Goal: Book appointment/travel/reservation

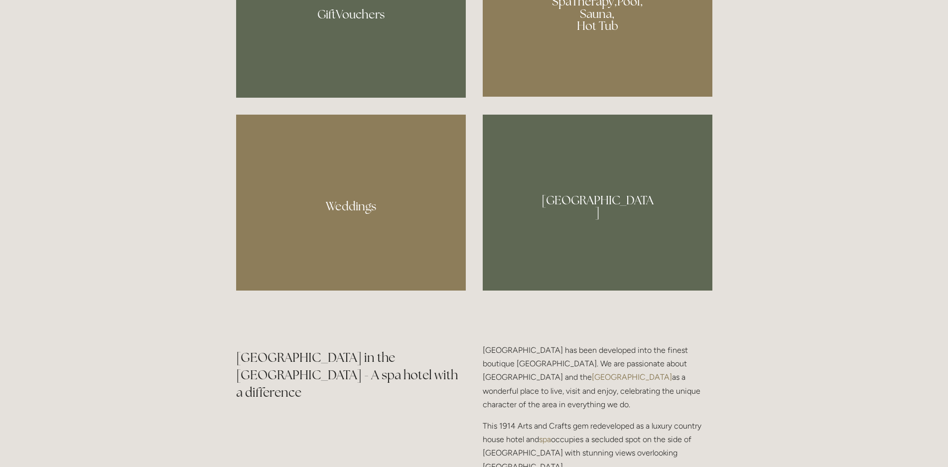
scroll to position [965, 0]
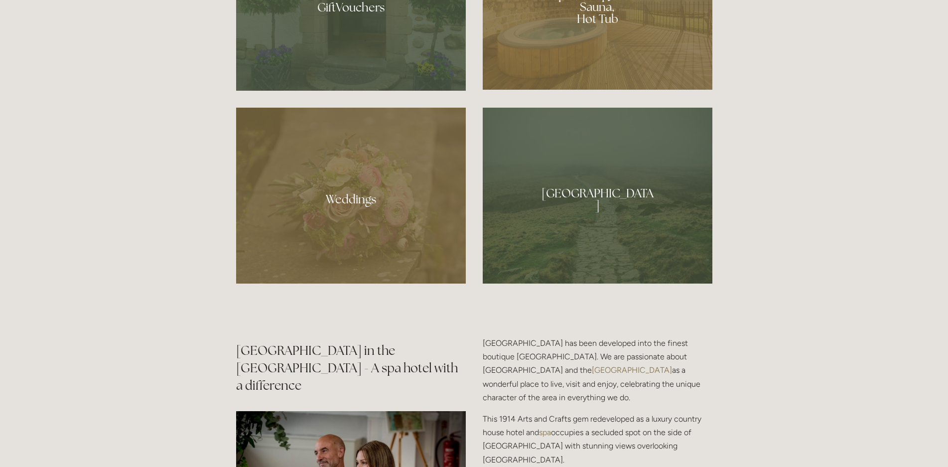
click at [626, 61] on div at bounding box center [598, 3] width 230 height 173
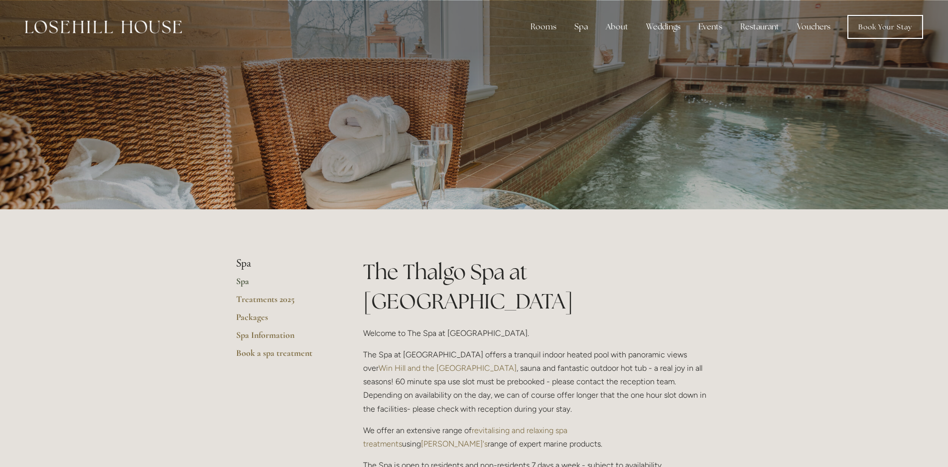
scroll to position [152, 0]
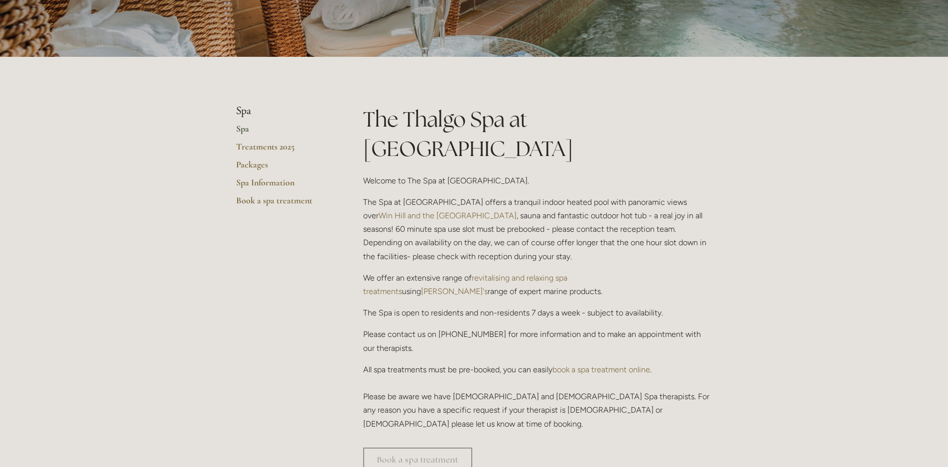
drag, startPoint x: 375, startPoint y: 174, endPoint x: 340, endPoint y: 397, distance: 225.4
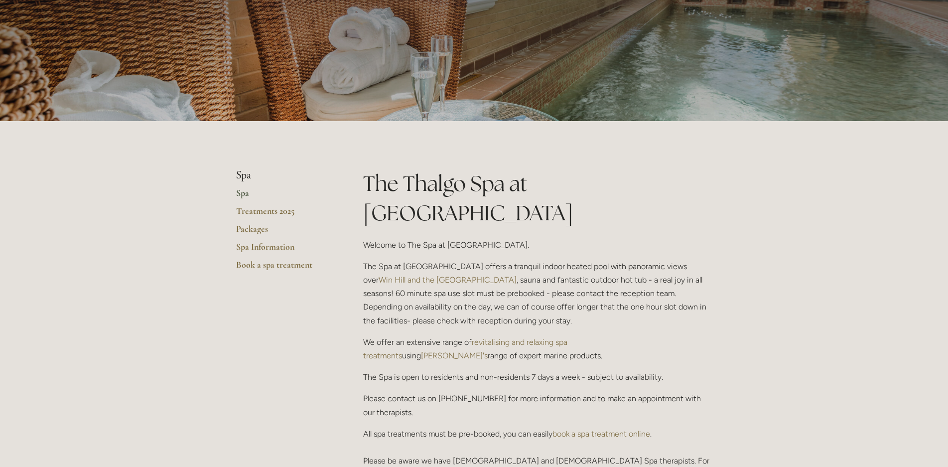
scroll to position [0, 0]
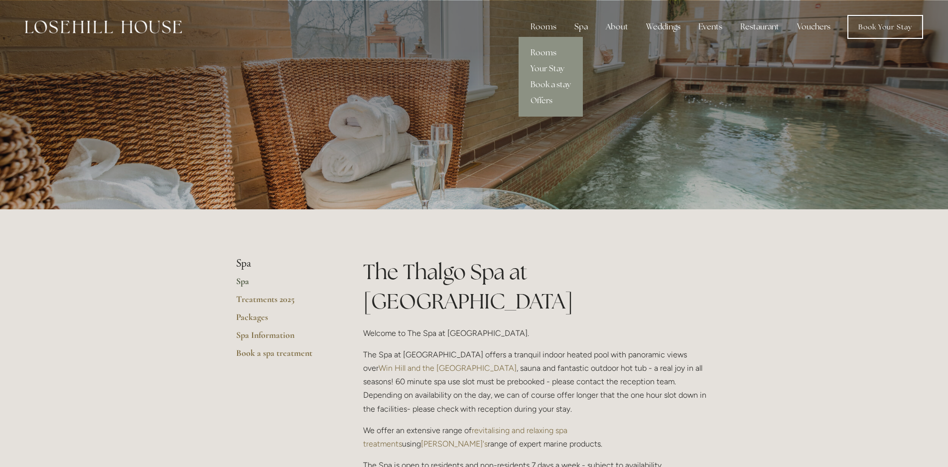
click at [546, 56] on link "Rooms" at bounding box center [551, 53] width 64 height 16
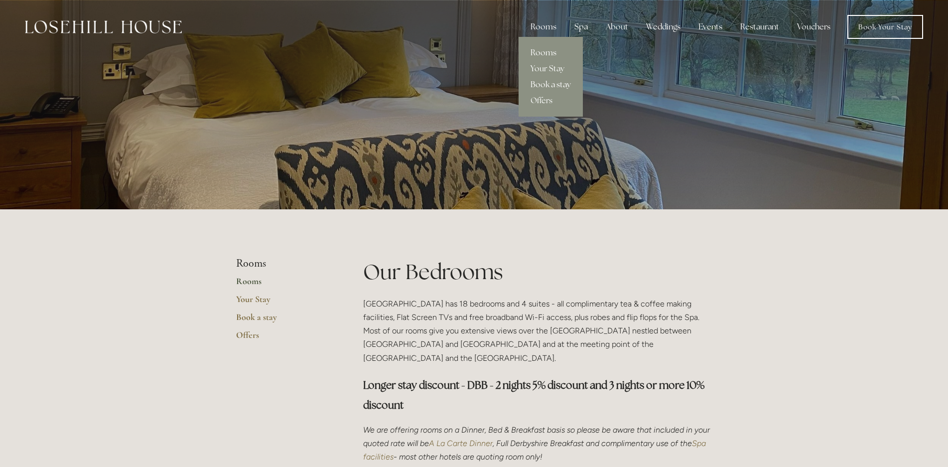
click at [550, 84] on link "Book a stay" at bounding box center [551, 85] width 64 height 16
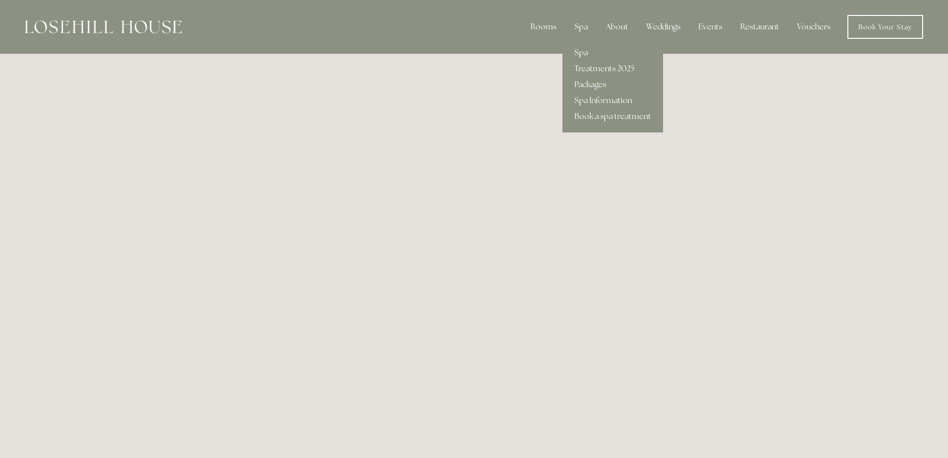
click at [589, 50] on link "Spa" at bounding box center [612, 53] width 101 height 16
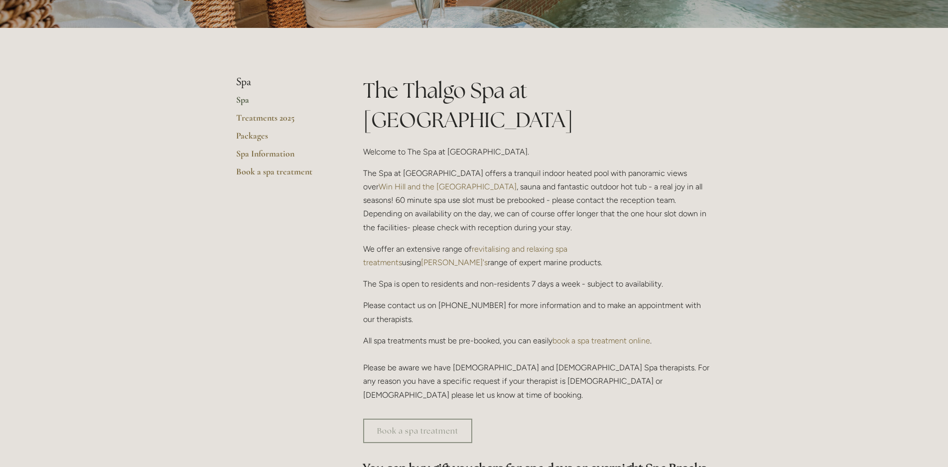
scroll to position [152, 0]
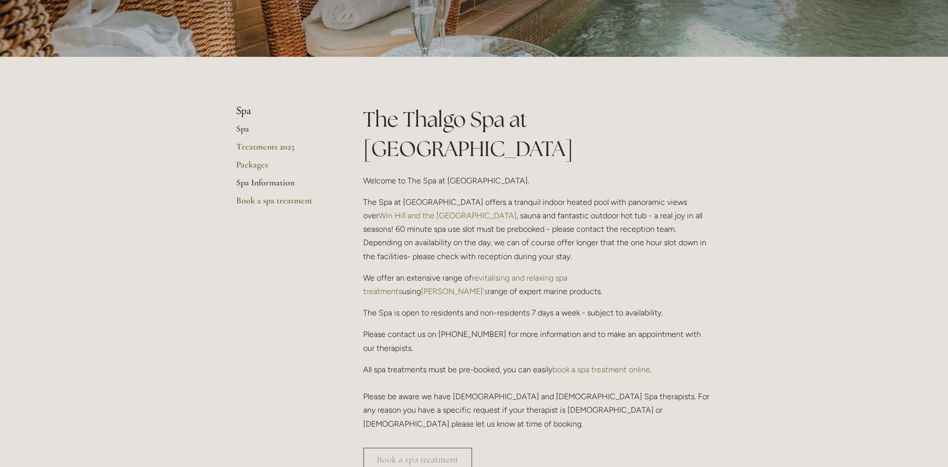
click at [276, 182] on link "Spa Information" at bounding box center [283, 186] width 95 height 18
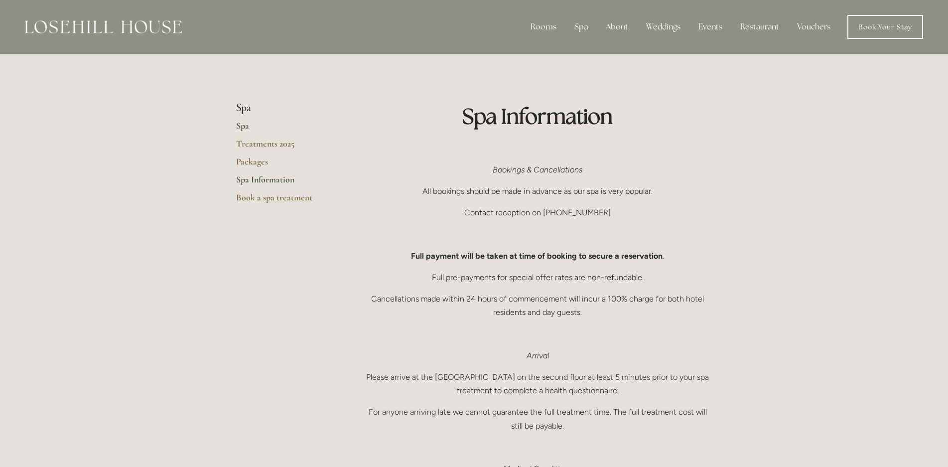
click at [243, 121] on link "Spa" at bounding box center [283, 129] width 95 height 18
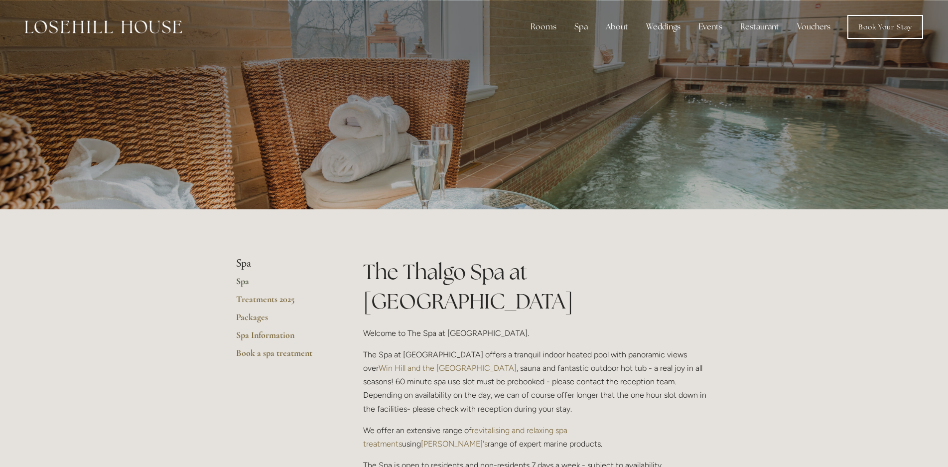
scroll to position [305, 0]
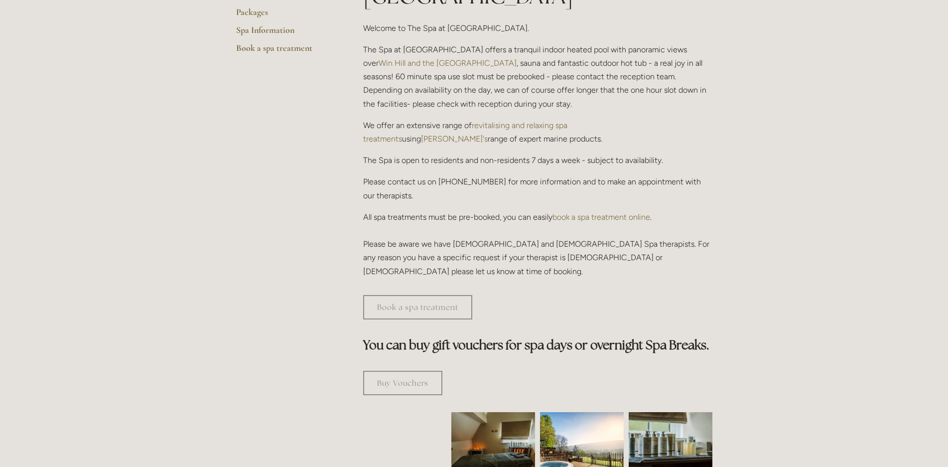
drag, startPoint x: 377, startPoint y: 109, endPoint x: 649, endPoint y: 280, distance: 321.6
click at [514, 270] on div "The Thalgo Spa at Losehill House Welcome to The Spa at Losehill House. The Spa …" at bounding box center [538, 393] width 366 height 883
click at [673, 286] on div "Book a spa treatment" at bounding box center [538, 306] width 366 height 41
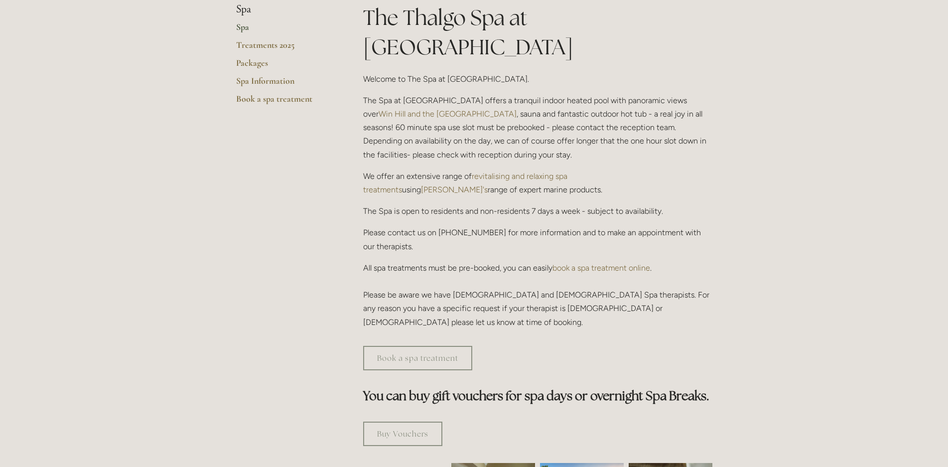
scroll to position [0, 0]
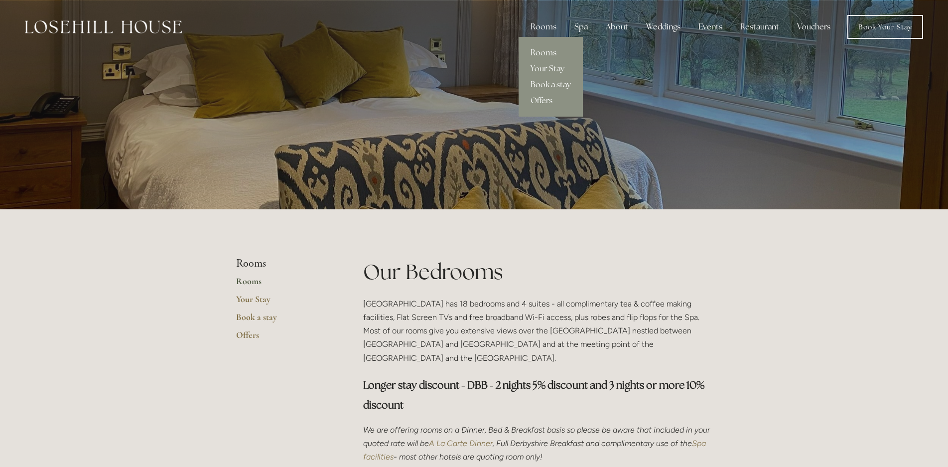
click at [551, 82] on link "Book a stay" at bounding box center [551, 85] width 64 height 16
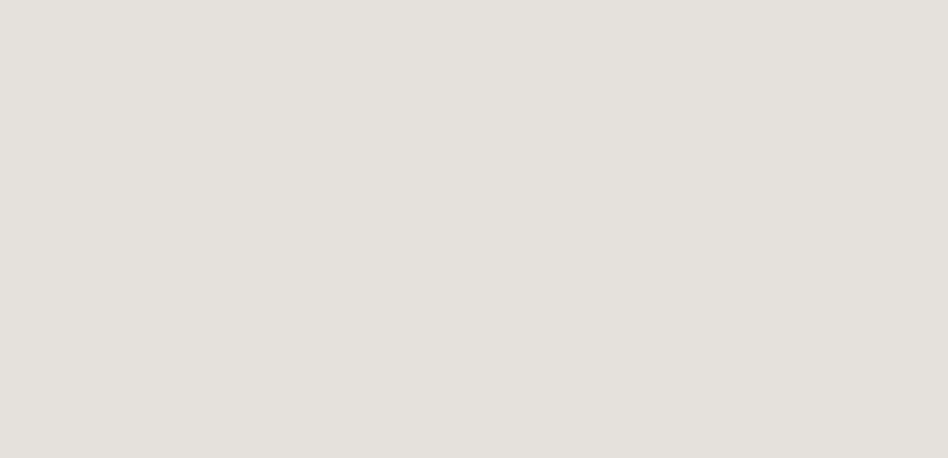
scroll to position [661, 0]
